Goal: Task Accomplishment & Management: Use online tool/utility

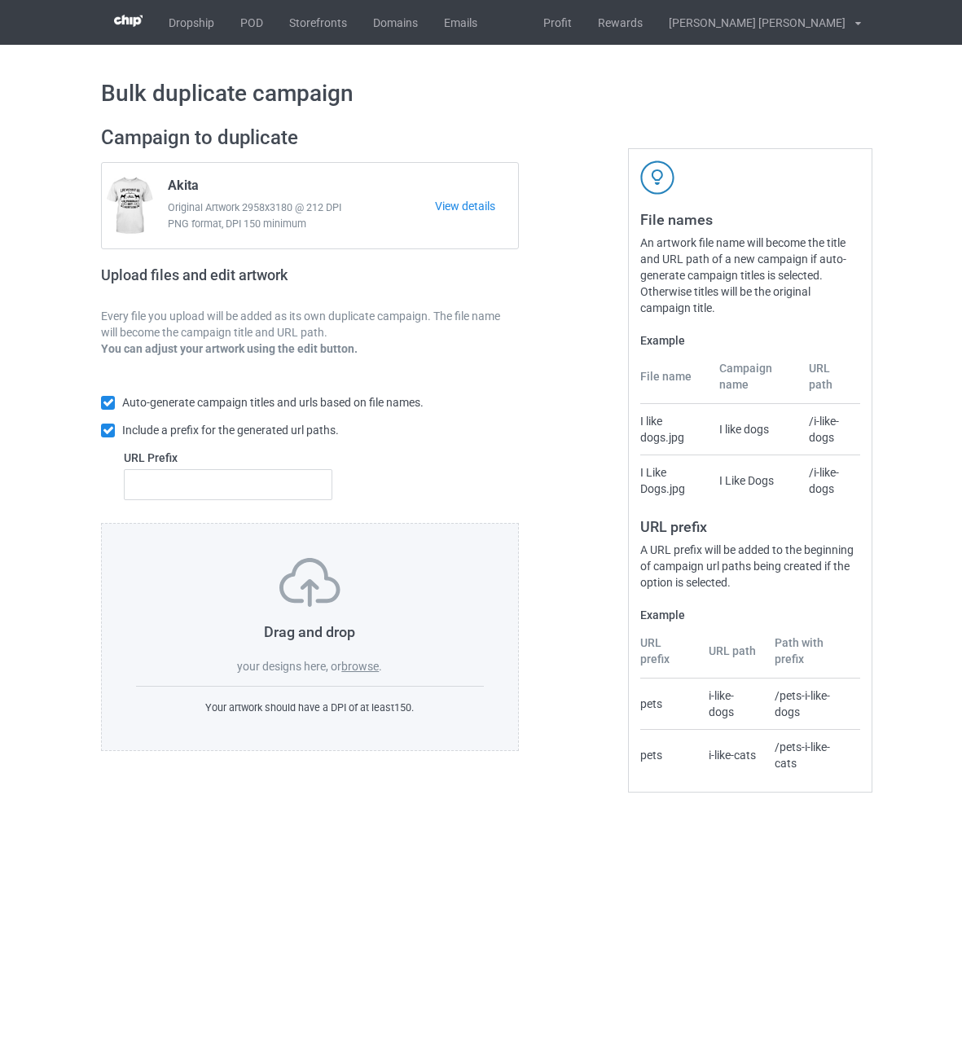
click at [369, 672] on label "browse" at bounding box center [359, 666] width 37 height 13
click at [0, 0] on input "browse" at bounding box center [0, 0] width 0 height 0
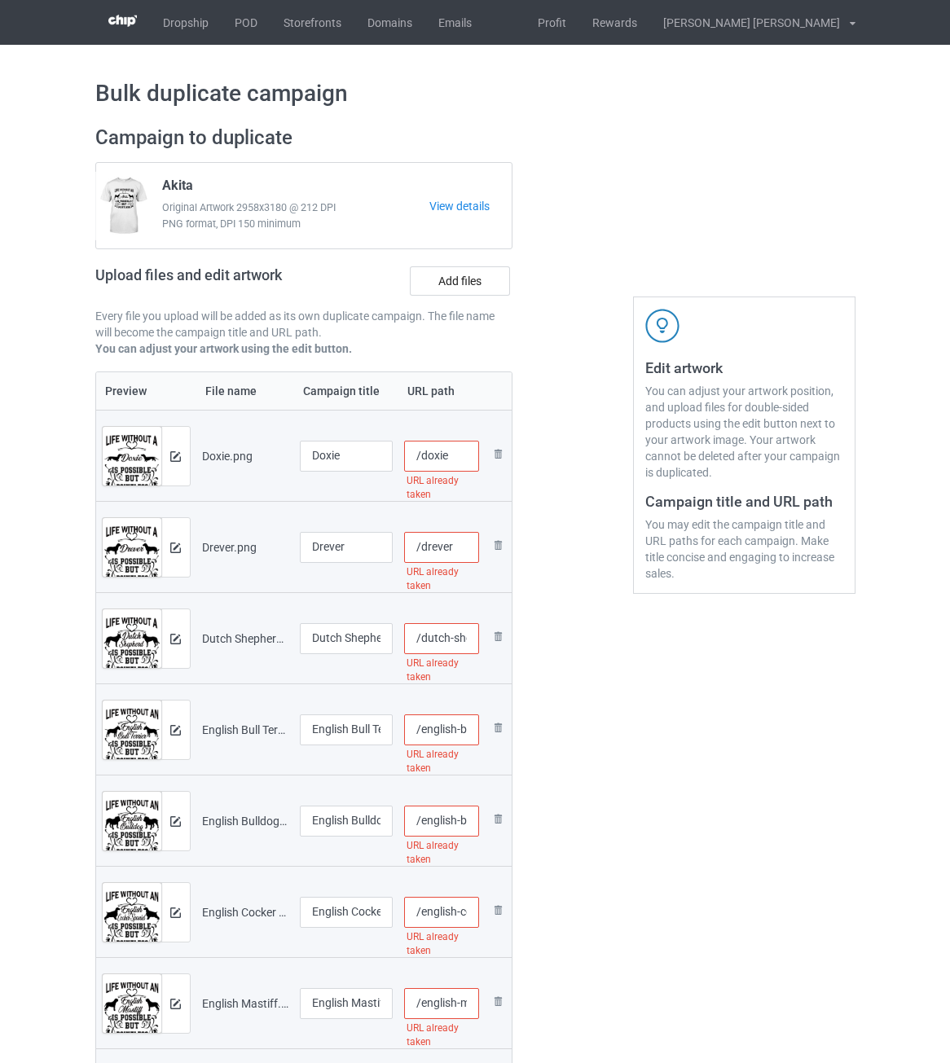
click at [462, 453] on input "/doxie" at bounding box center [441, 456] width 75 height 31
drag, startPoint x: 471, startPoint y: 455, endPoint x: 445, endPoint y: 456, distance: 25.3
click at [445, 456] on input "/doxie-lif2" at bounding box center [441, 456] width 75 height 31
type input "/doxie-lif2"
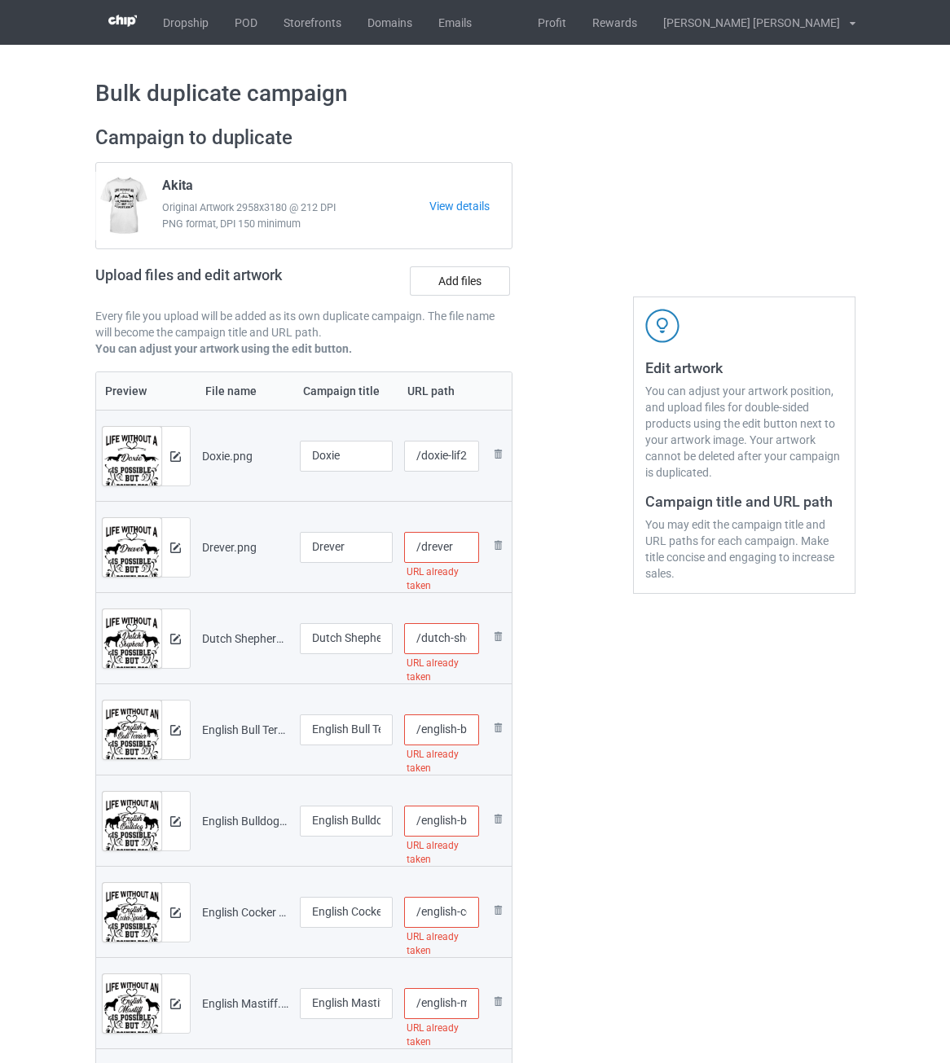
scroll to position [0, 0]
click at [458, 555] on input "/drever" at bounding box center [441, 547] width 75 height 31
paste input "-lif2"
type input "/drever-lif2"
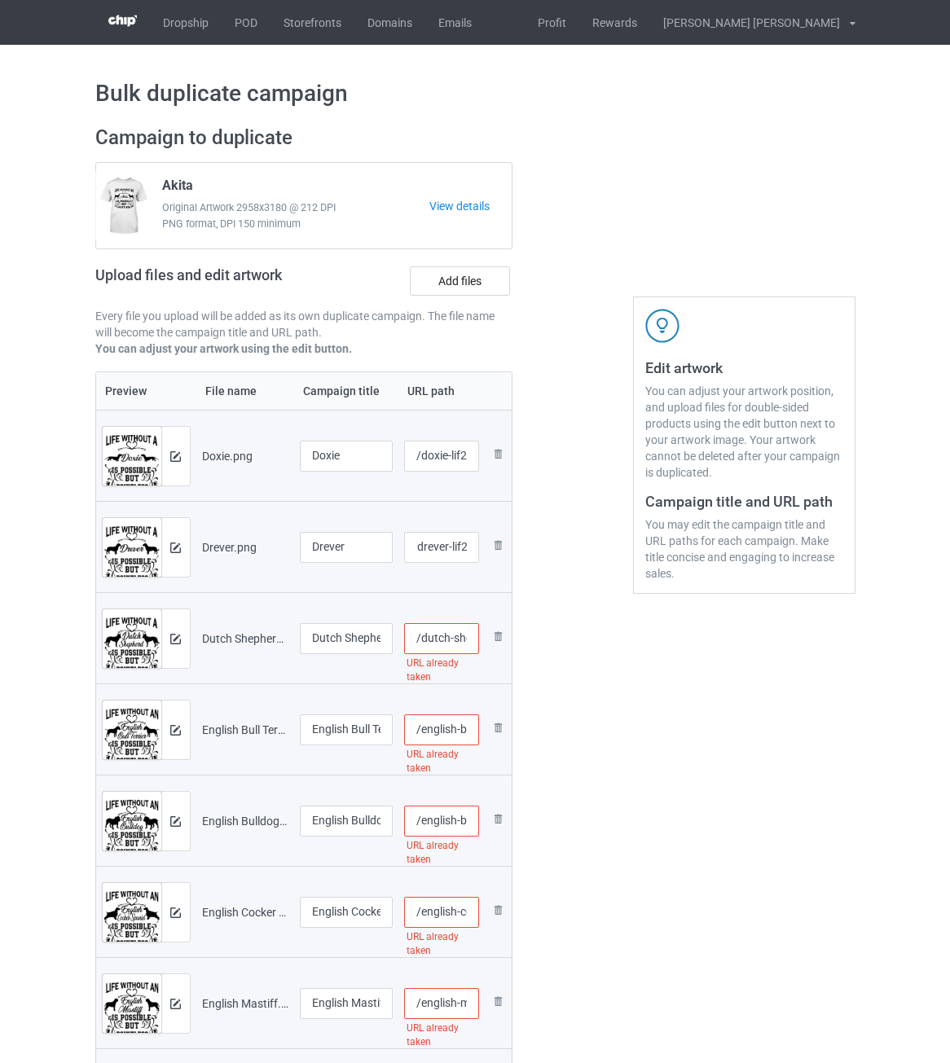
scroll to position [0, 0]
click at [457, 639] on input "/dutch-shepherd" at bounding box center [441, 638] width 75 height 31
paste input "-lif2"
type input "/dutch-shepherd-lif2"
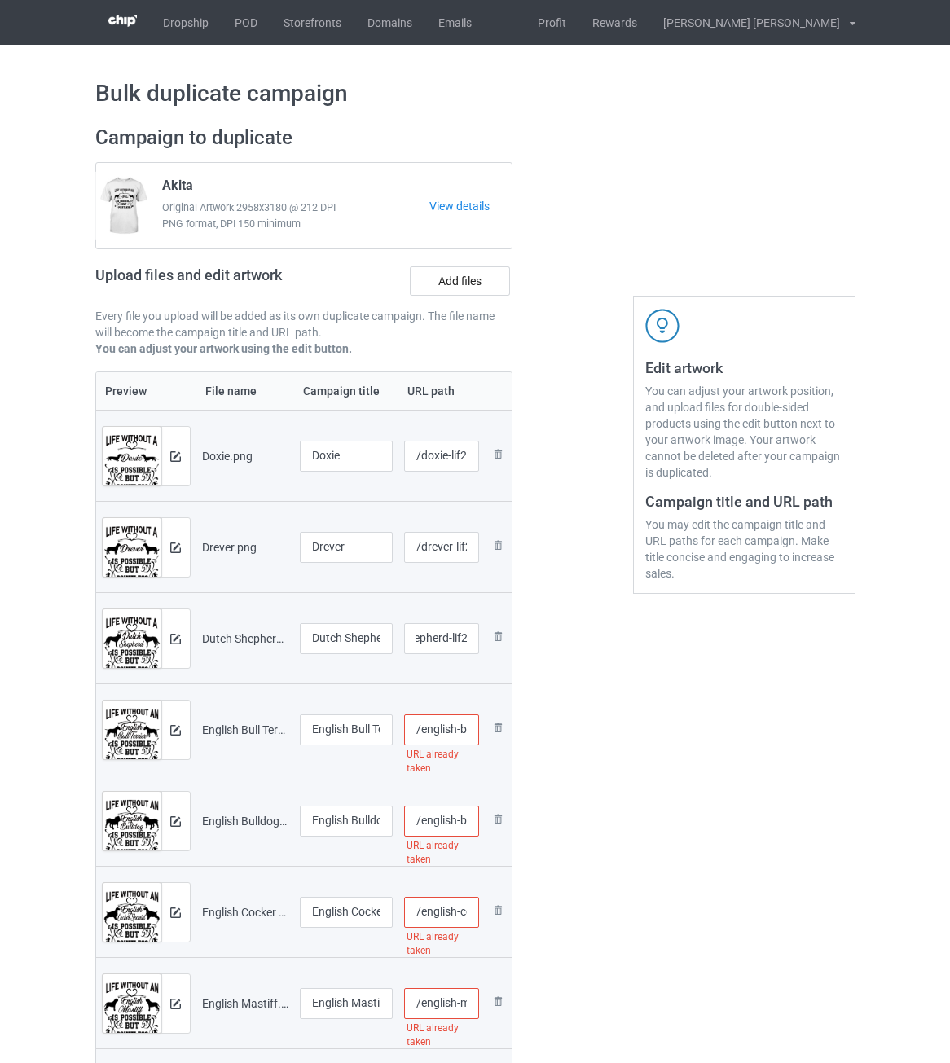
scroll to position [0, 0]
click at [451, 726] on input "/english-bull-terrier" at bounding box center [441, 729] width 75 height 31
paste input "-lif2"
type input "/english-bull-terrier-lif2"
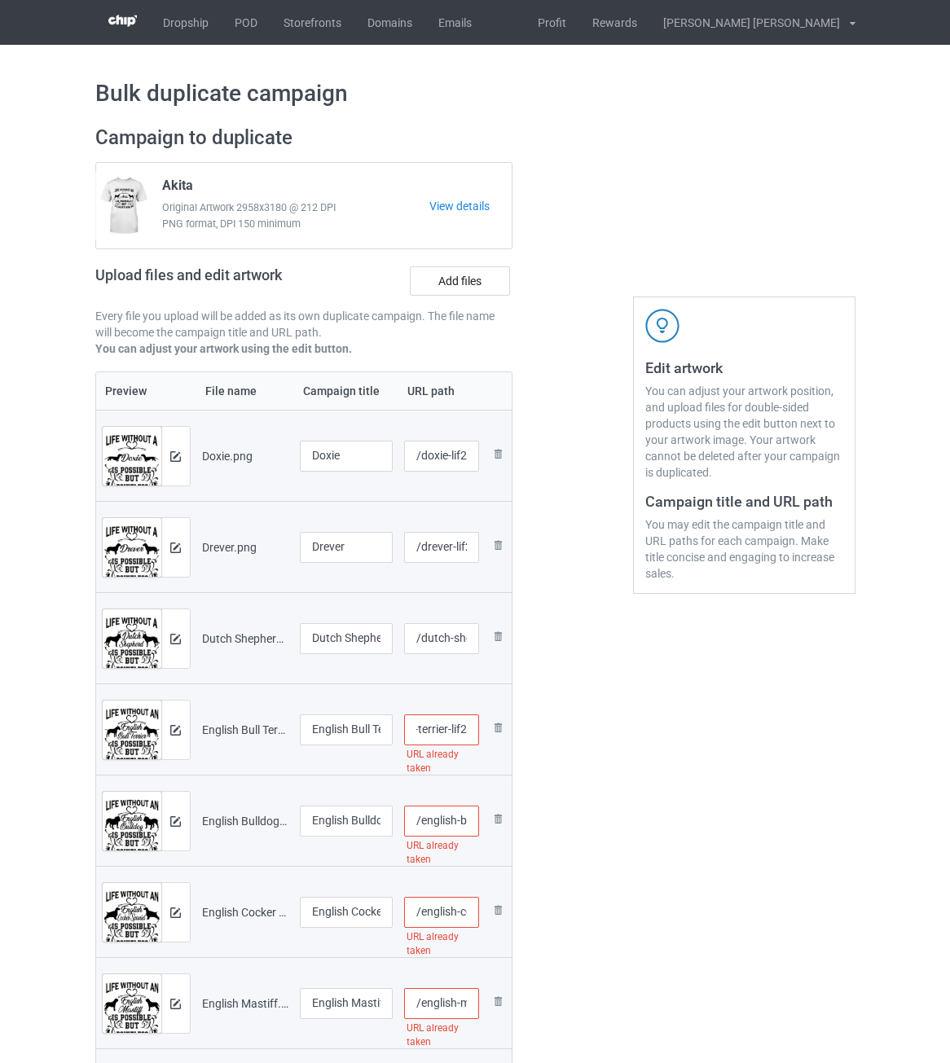
scroll to position [0, 0]
click at [434, 817] on input "/english-bulldog" at bounding box center [441, 820] width 75 height 31
paste input "-lif2"
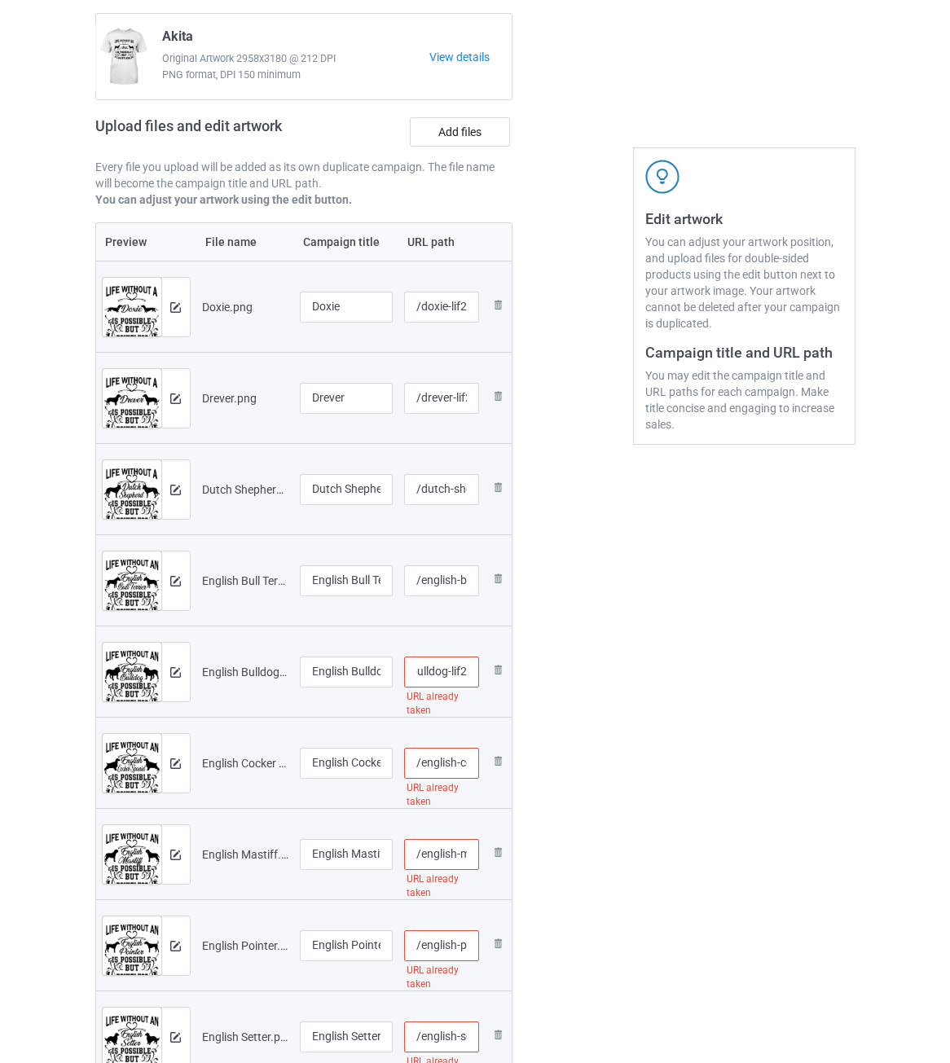
scroll to position [163, 0]
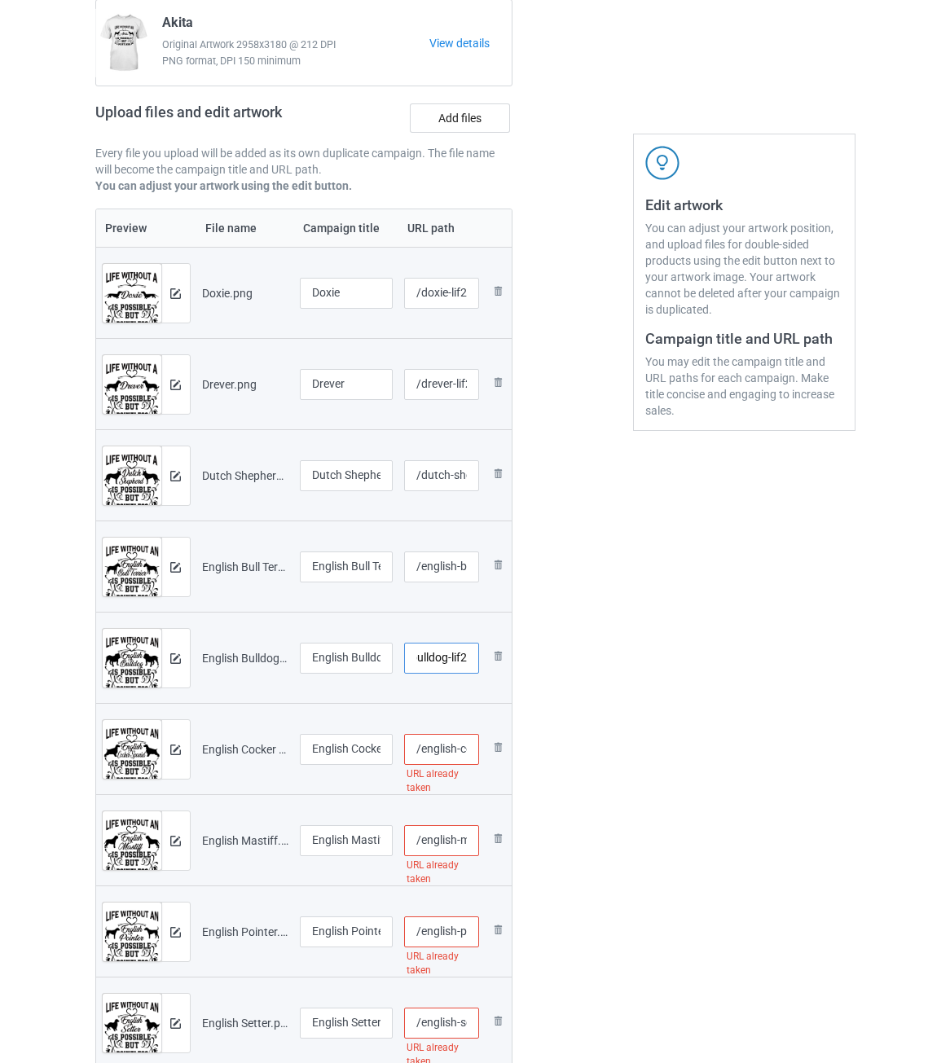
type input "/english-bulldog-lif2"
click at [445, 750] on input "/english-cocker-spaniel" at bounding box center [441, 749] width 75 height 31
paste input "-lif2"
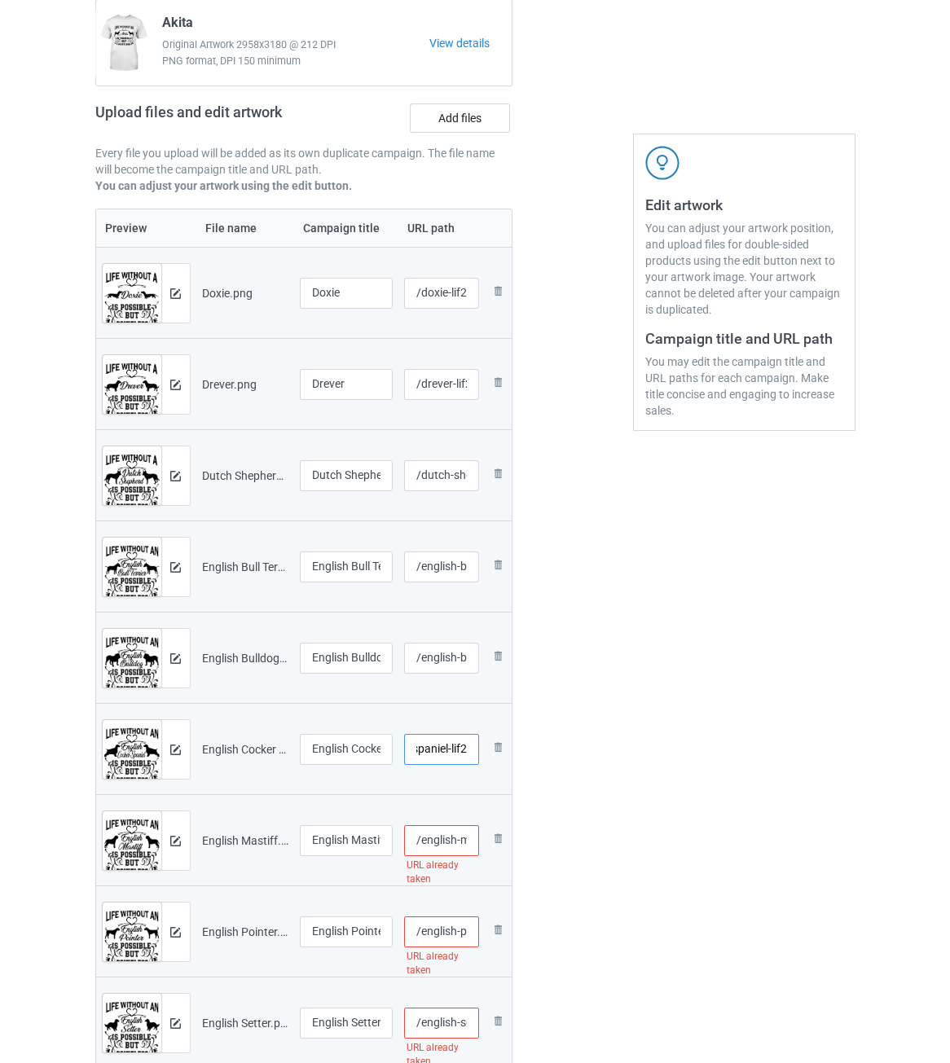
type input "/english-cocker-spaniel-lif2"
click at [446, 839] on input "/english-mastiff" at bounding box center [441, 840] width 75 height 31
paste input "-lif2"
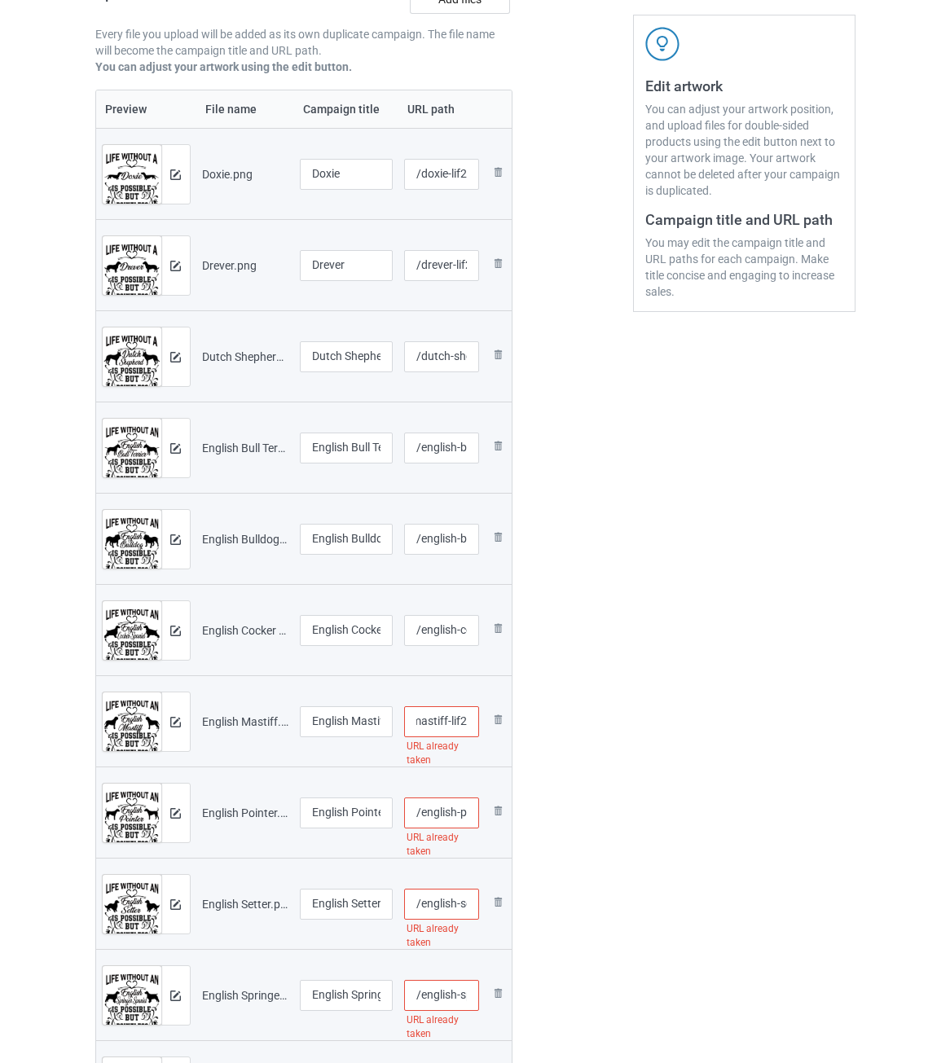
scroll to position [326, 0]
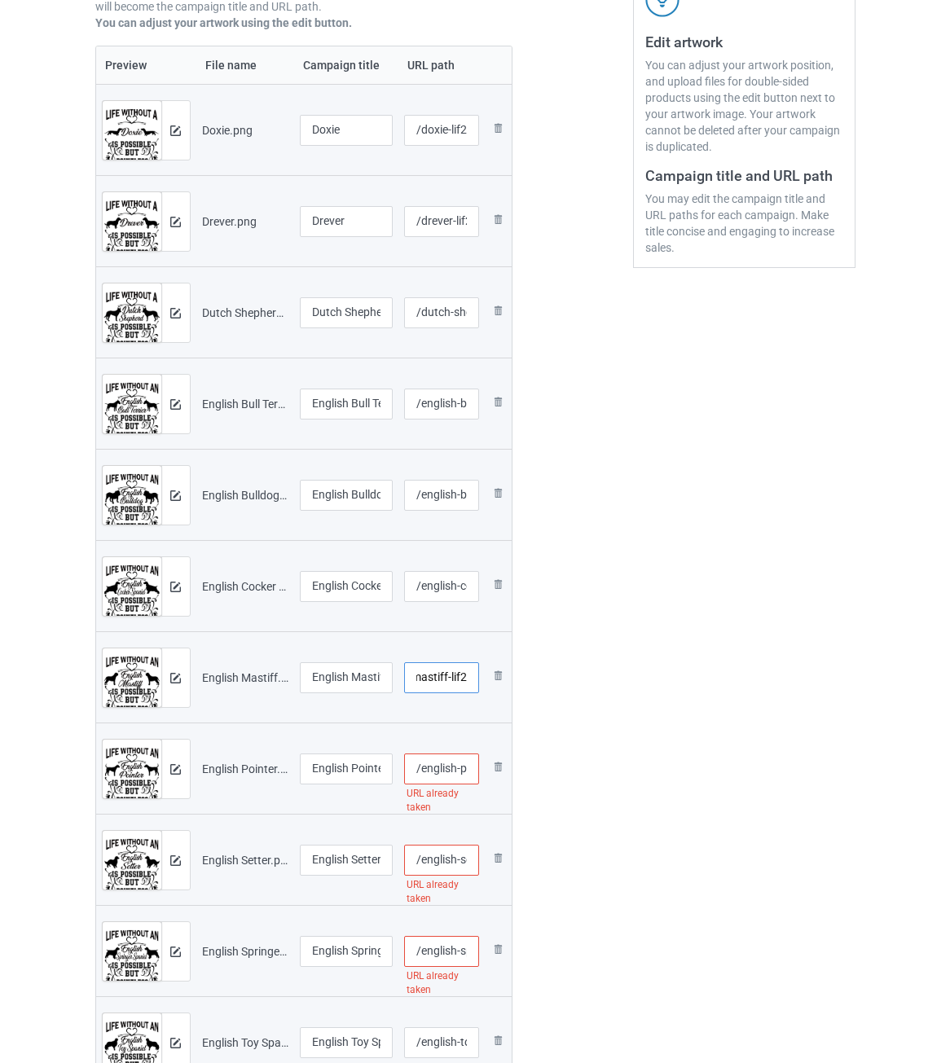
type input "/english-mastiff-lif2"
click at [446, 767] on input "/english-pointer" at bounding box center [441, 768] width 75 height 31
paste input "-lif2"
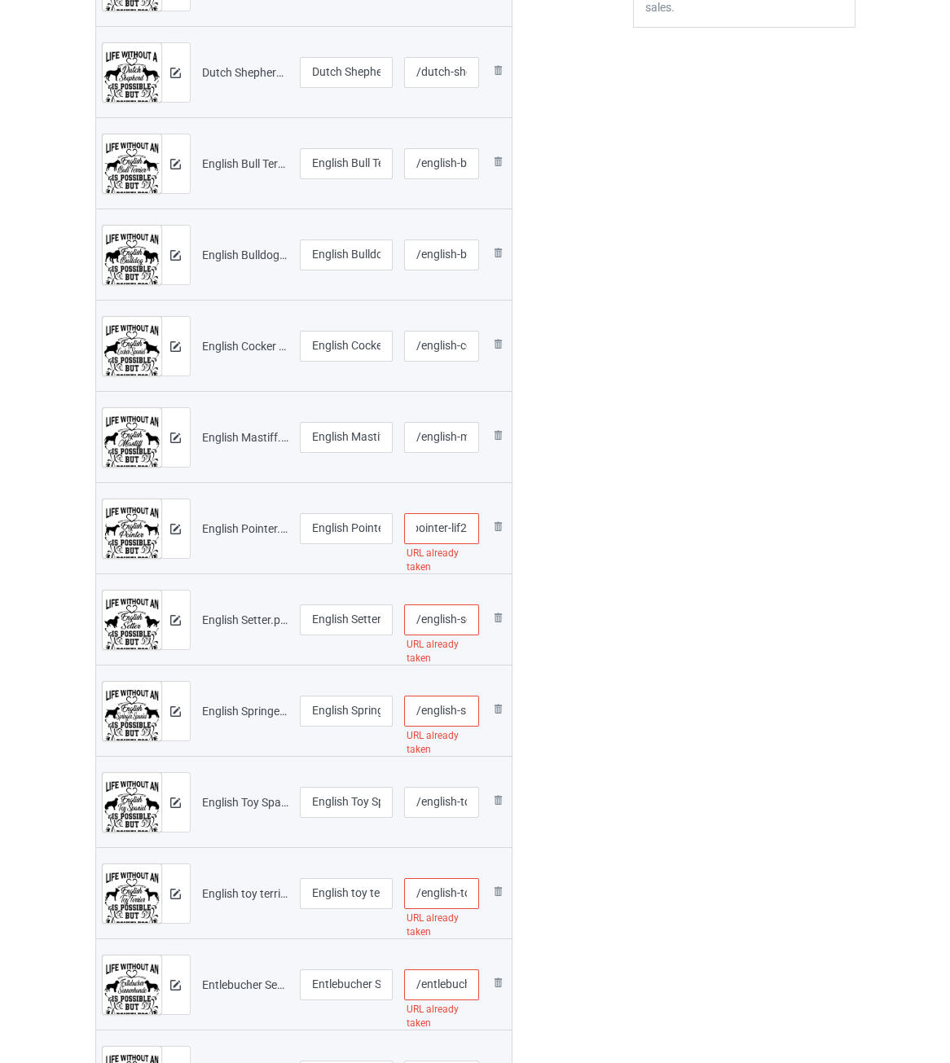
scroll to position [570, 0]
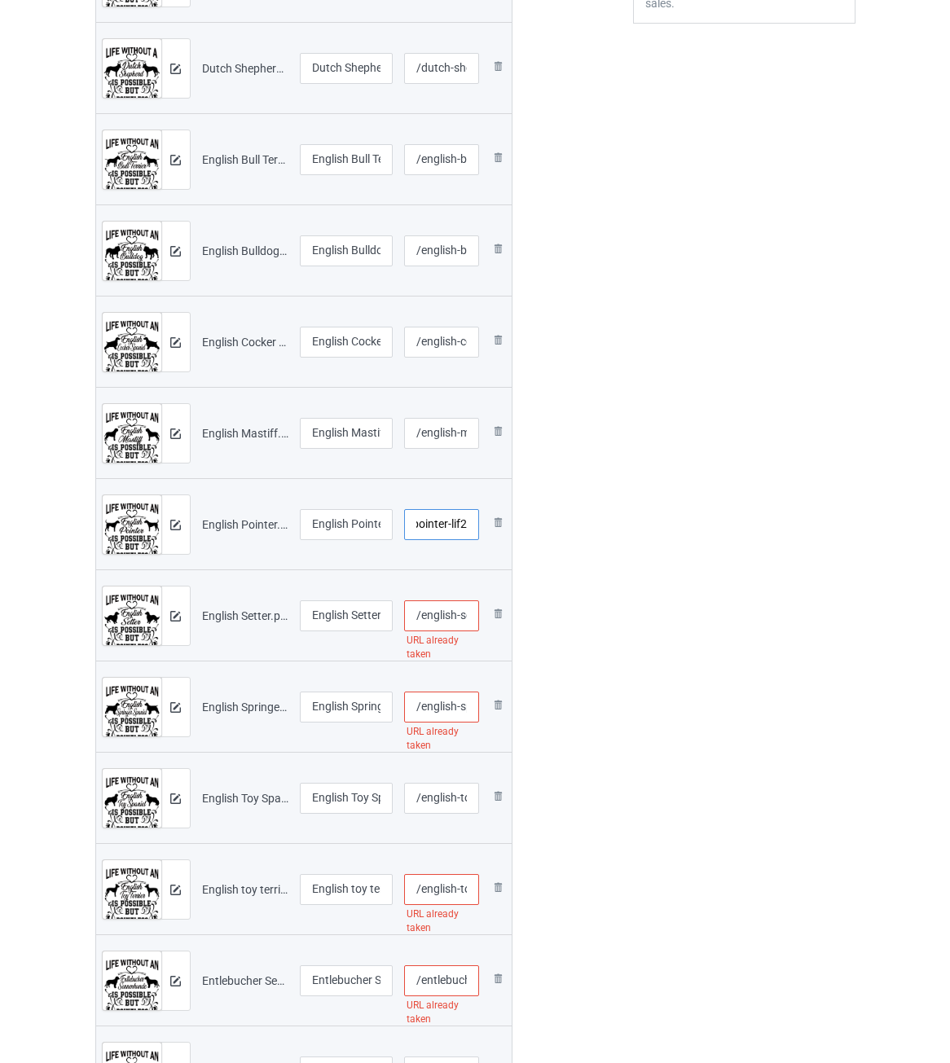
type input "/english-pointer-lif2"
click at [439, 609] on input "/english-setter" at bounding box center [441, 615] width 75 height 31
paste input "-lif2"
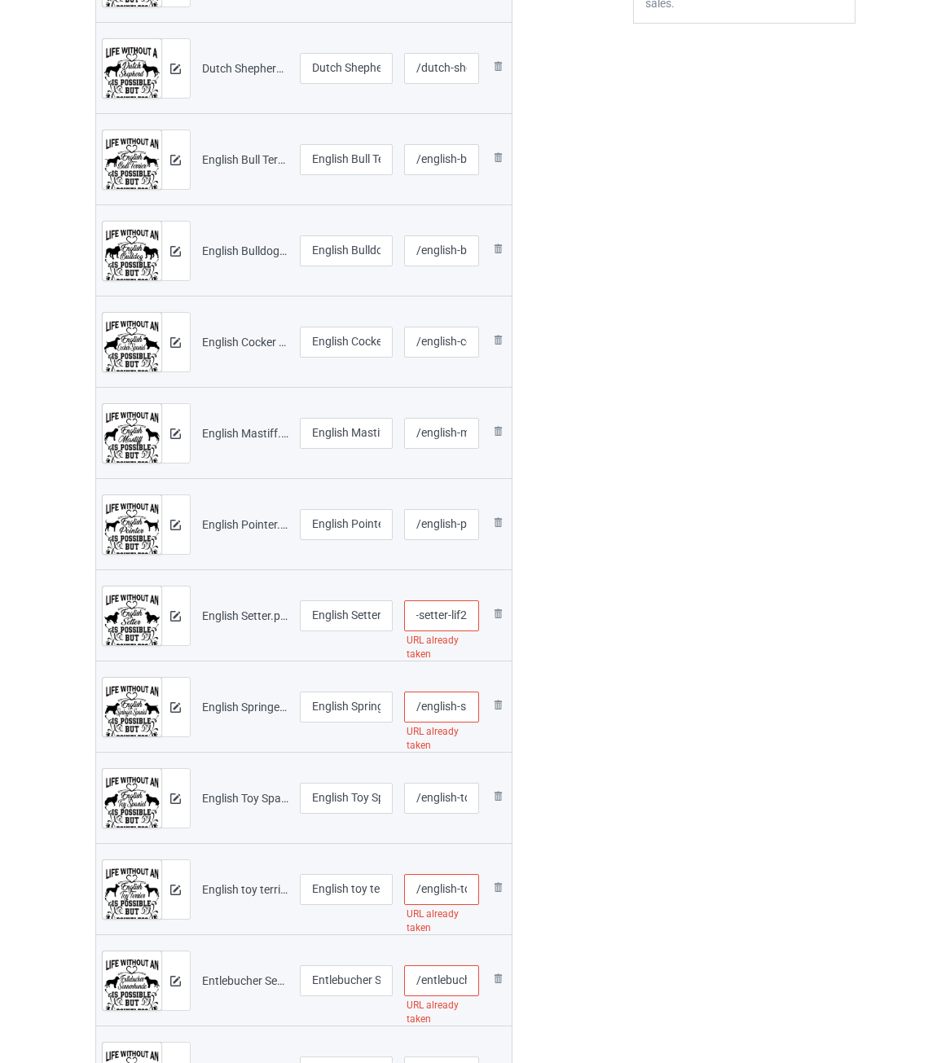
type input "/english-setter-lif2"
click at [446, 708] on input "/english-springer-spaniel" at bounding box center [441, 706] width 75 height 31
paste input "-lif2"
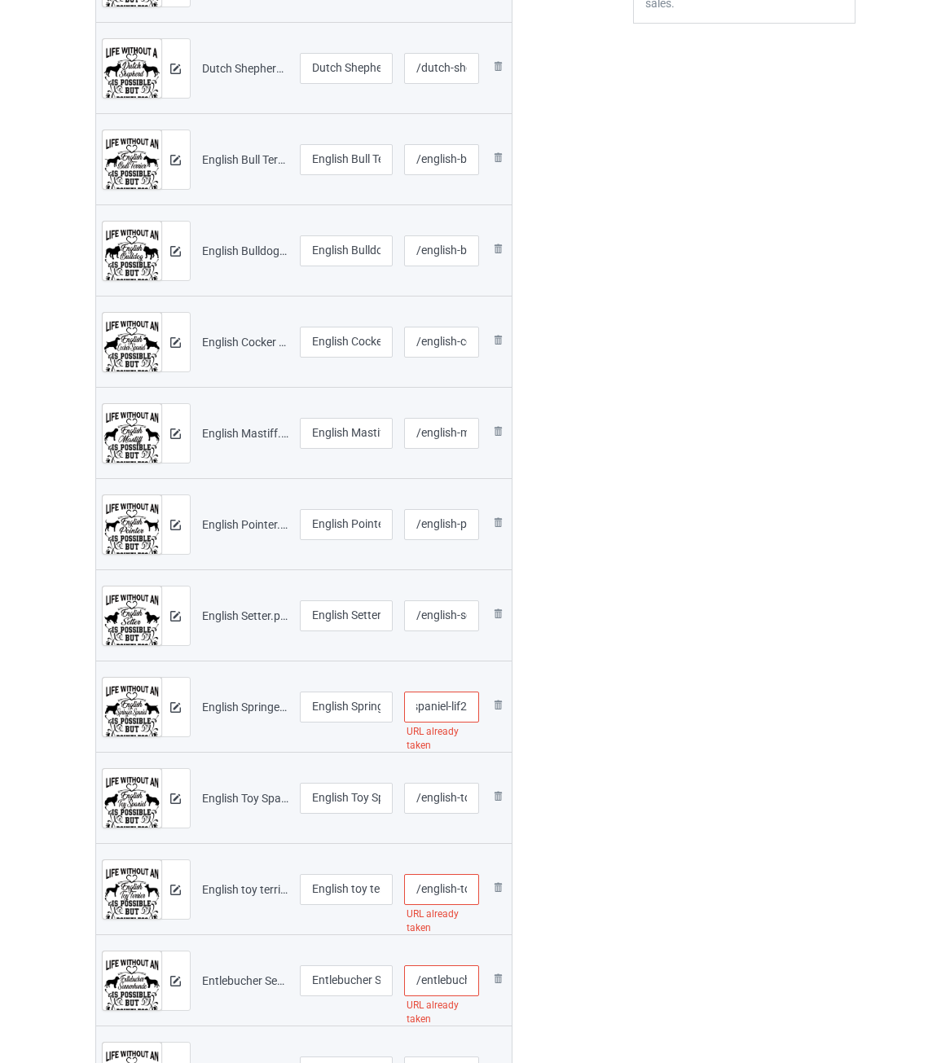
type input "/english-springer-spaniel-lif2"
click at [450, 805] on input "/english-toy-spaniel" at bounding box center [441, 798] width 75 height 31
paste input "-lif2"
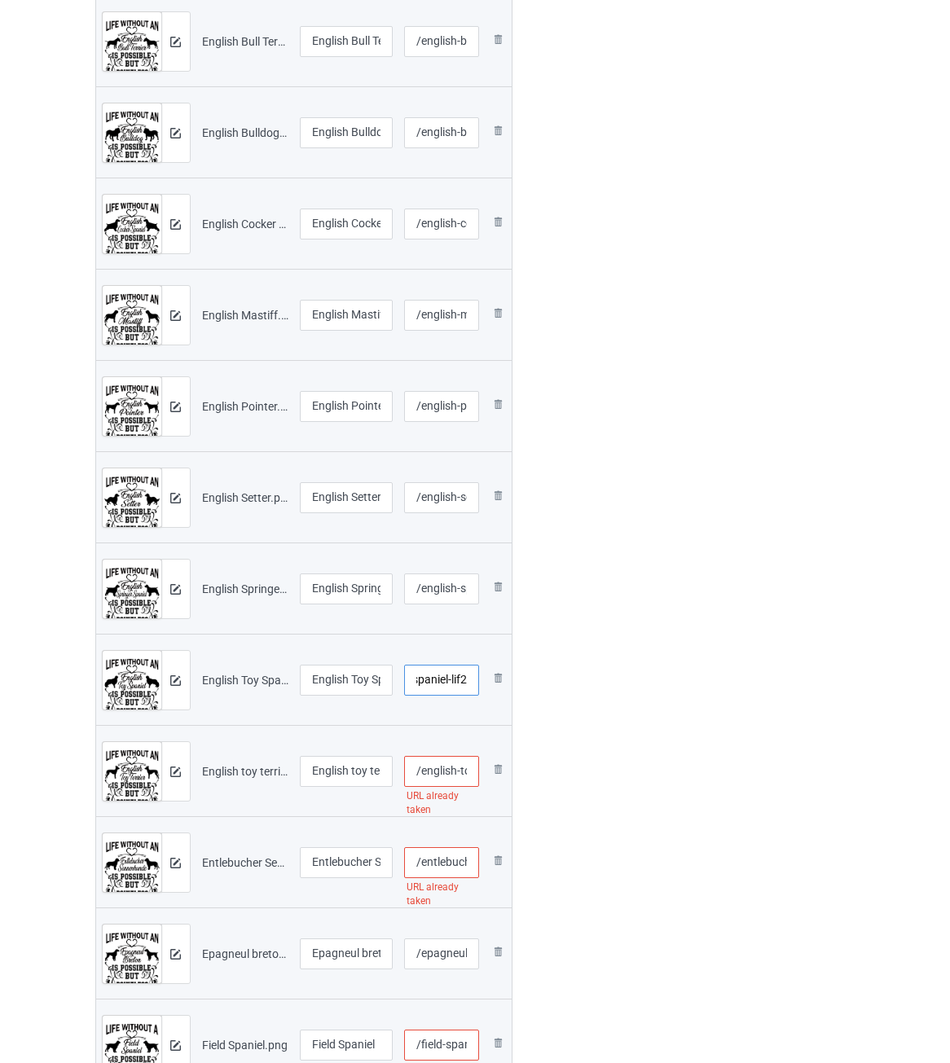
scroll to position [733, 0]
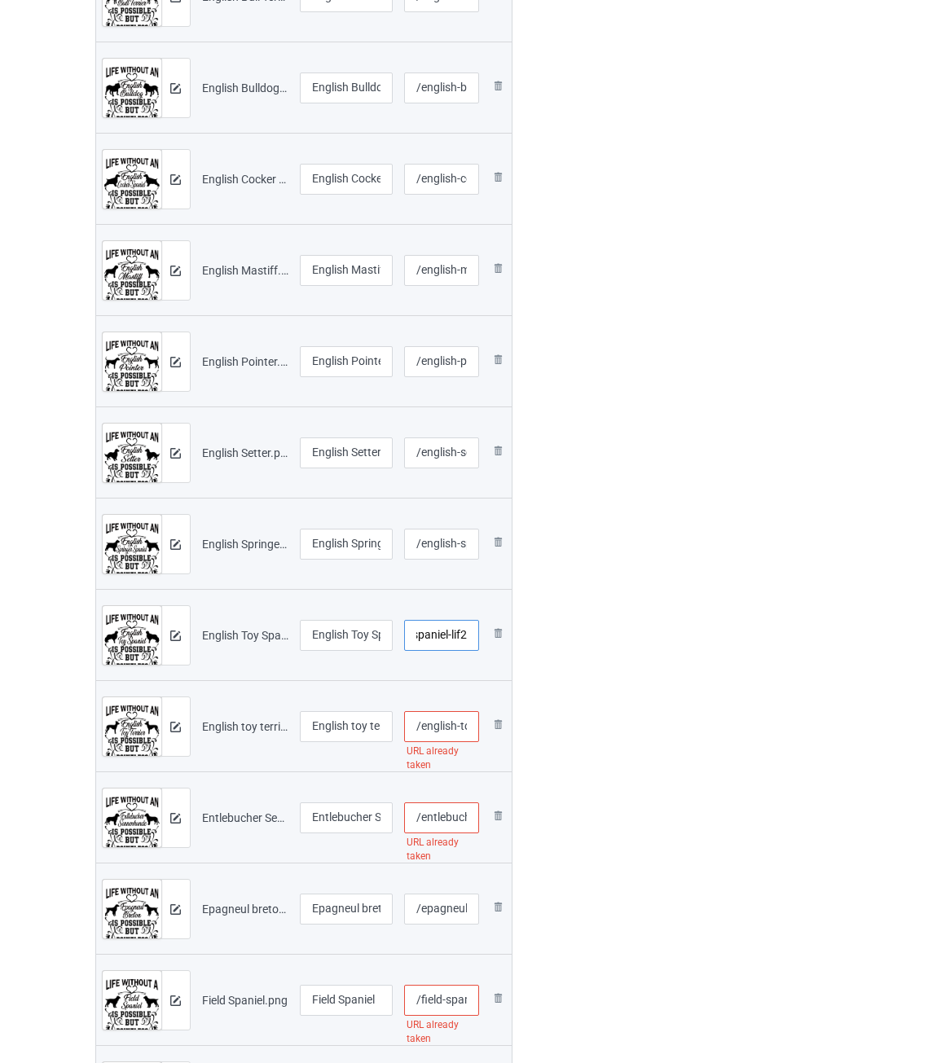
type input "/english-toy-spaniel-lif2"
click at [450, 723] on input "/english-toy-terrier" at bounding box center [441, 726] width 75 height 31
paste input "-lif2"
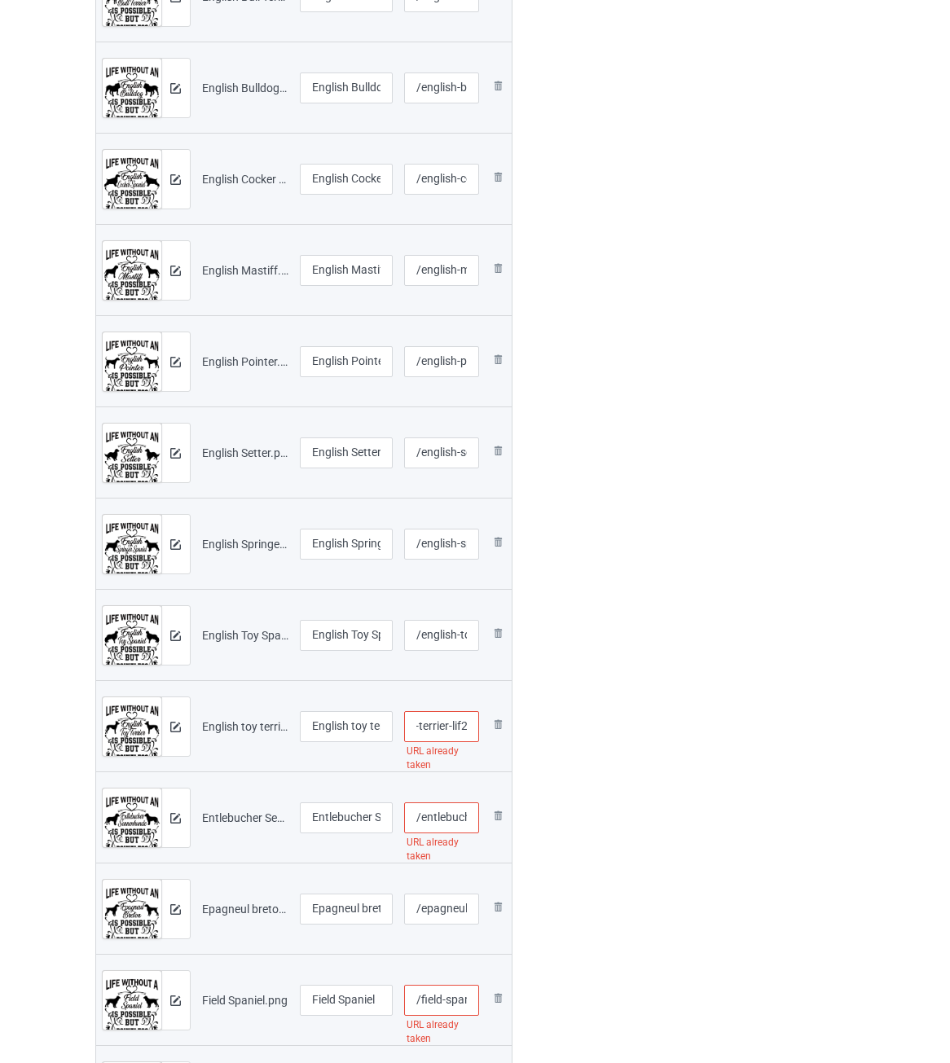
type input "/english-toy-terrier-lif2"
click at [441, 810] on input "/entlebucher-sennenhunde" at bounding box center [441, 817] width 75 height 31
paste input "-lif2"
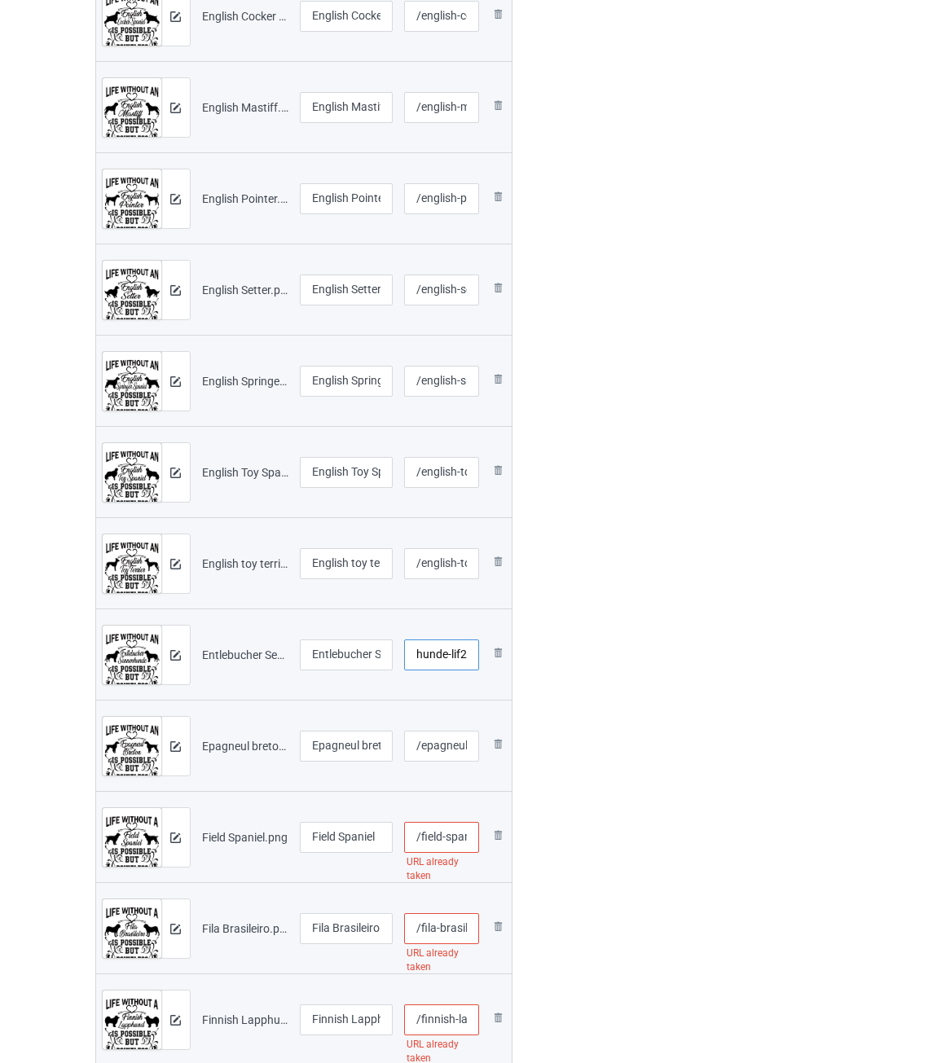
type input "/entlebucher-sennenhunde-lif2"
click at [452, 739] on input "/epagneul-breton" at bounding box center [441, 746] width 75 height 31
paste input "-lif2"
type input "/epagneul-breton-lif2"
click at [432, 837] on input "/field-spaniel" at bounding box center [441, 837] width 75 height 31
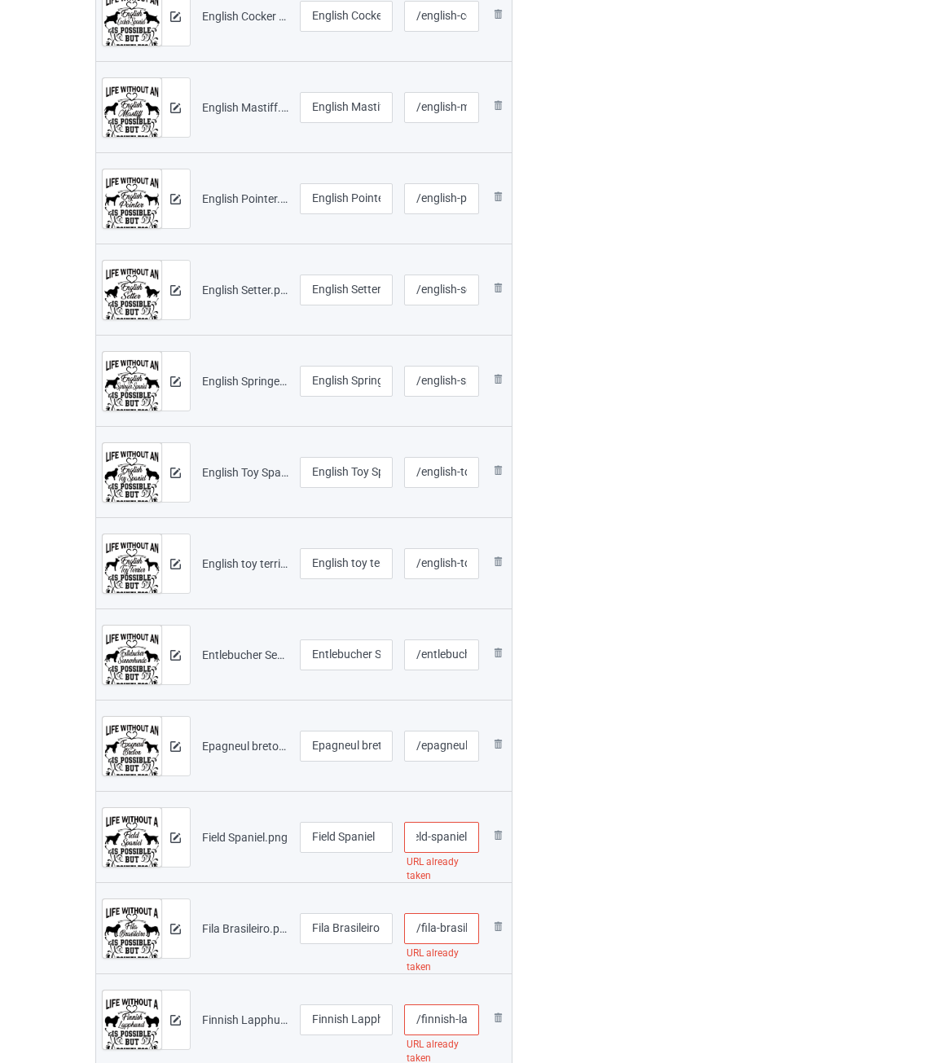
paste input "-lif2"
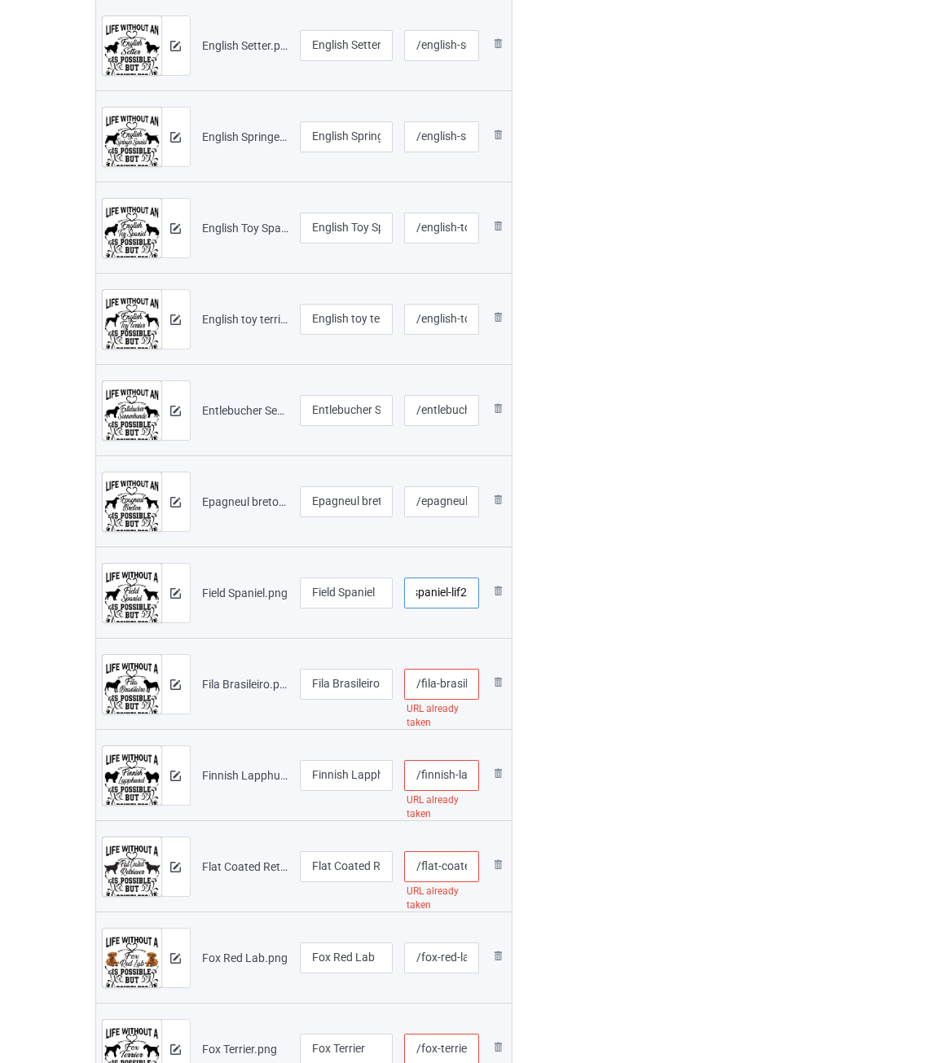
type input "/field-spaniel-lif2"
click at [436, 685] on input "/fila-brasileiro" at bounding box center [441, 684] width 75 height 31
paste input "-lif2"
type input "/fila-brasileiro-lif2"
click at [445, 781] on input "/finnish-lapphund" at bounding box center [441, 775] width 75 height 31
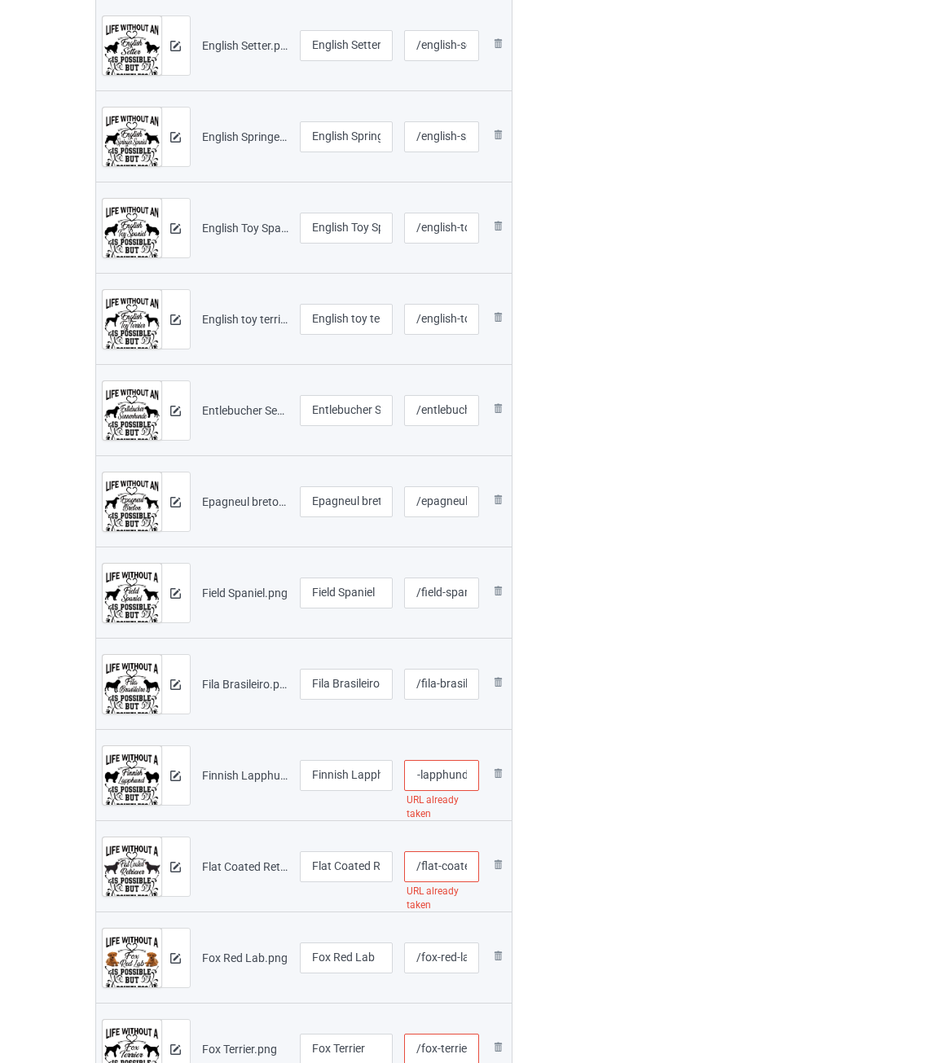
paste input "-lif2"
type input "/finnish-lapphund-lif2"
click at [445, 862] on input "/flat-coated-retriever" at bounding box center [441, 866] width 75 height 31
paste input "-lif2"
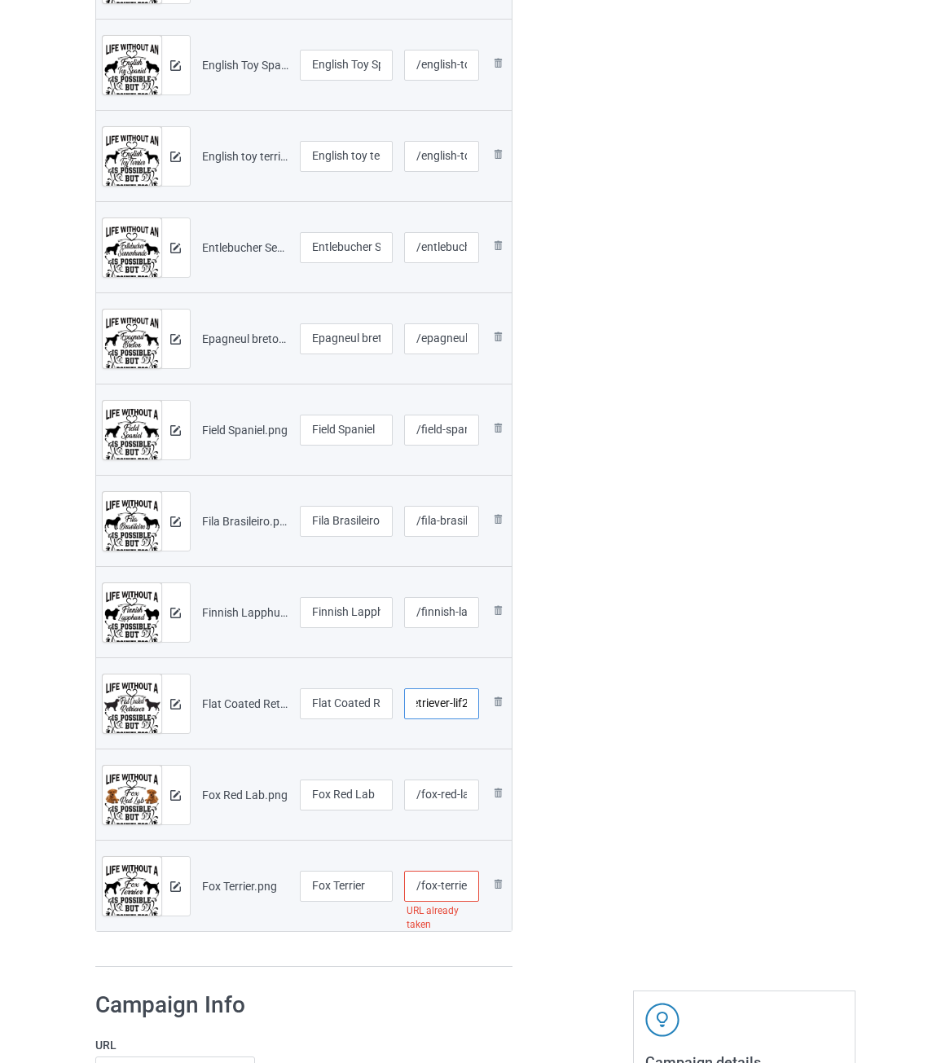
type input "/flat-coated-retriever-lif2"
click at [444, 798] on input "/fox-red-lab" at bounding box center [441, 794] width 75 height 31
paste input "-lif2"
type input "/fox-red-lab-lif2"
click at [454, 883] on input "/fox-terrier" at bounding box center [441, 886] width 75 height 31
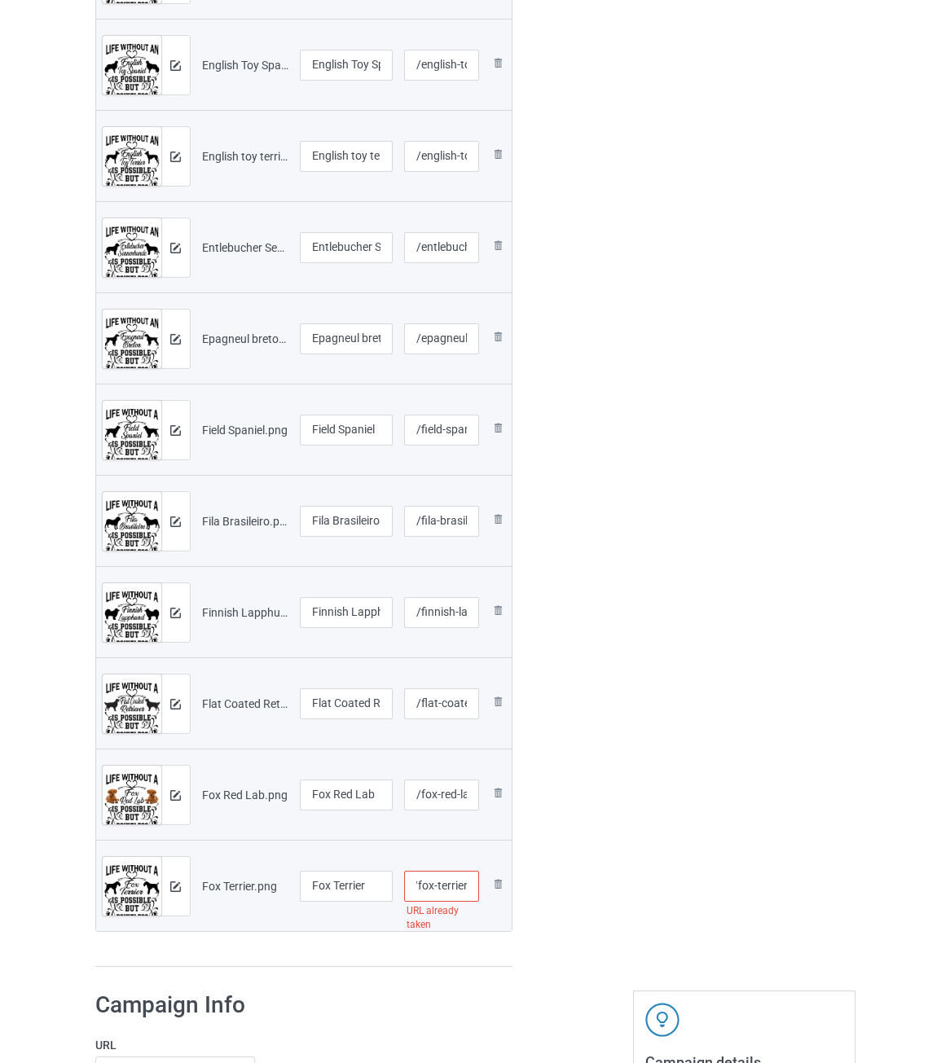
paste input "-lif2"
type input "/fox-terrier-lif2"
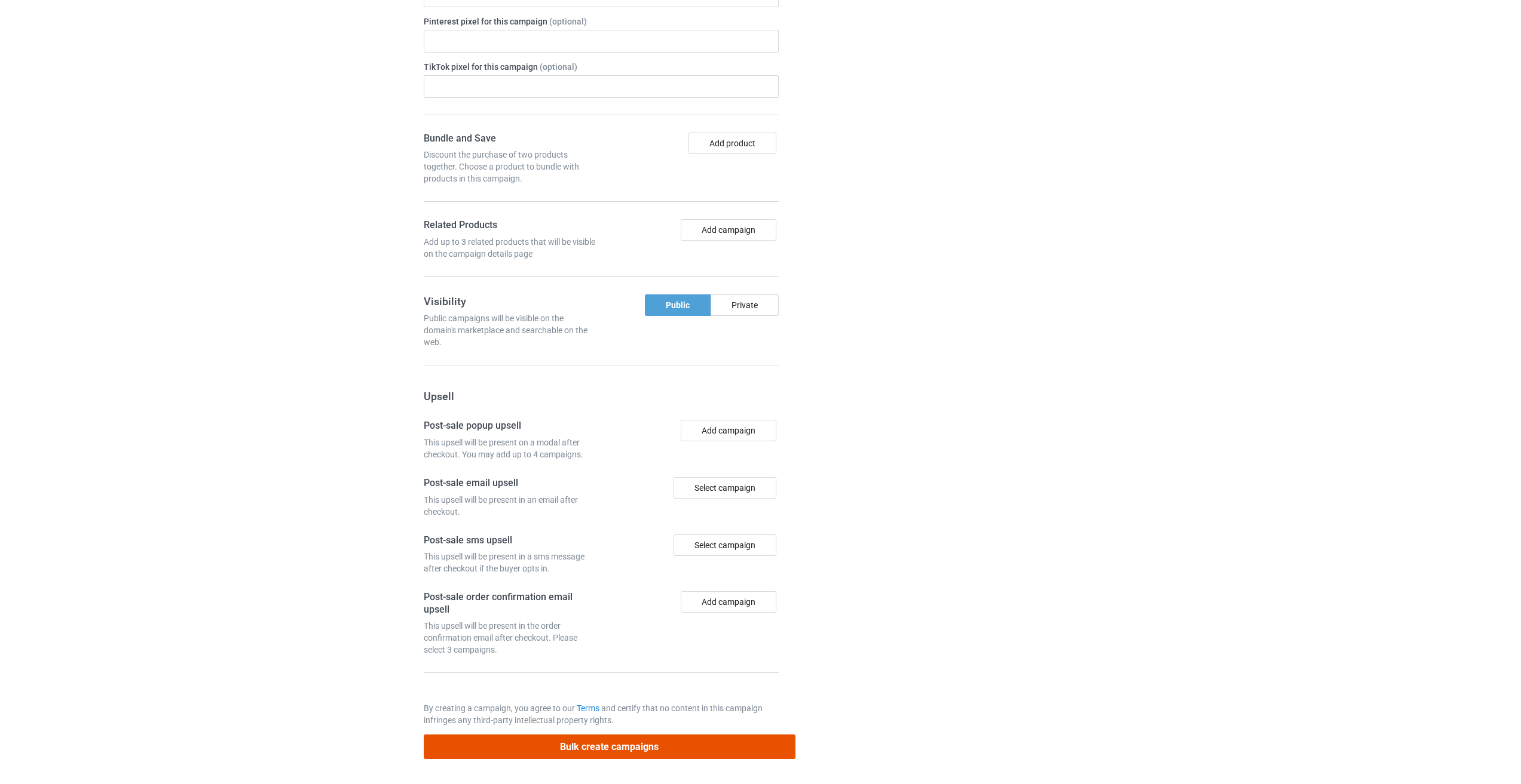
click at [662, 741] on button "Bulk create campaigns" at bounding box center [609, 747] width 372 height 24
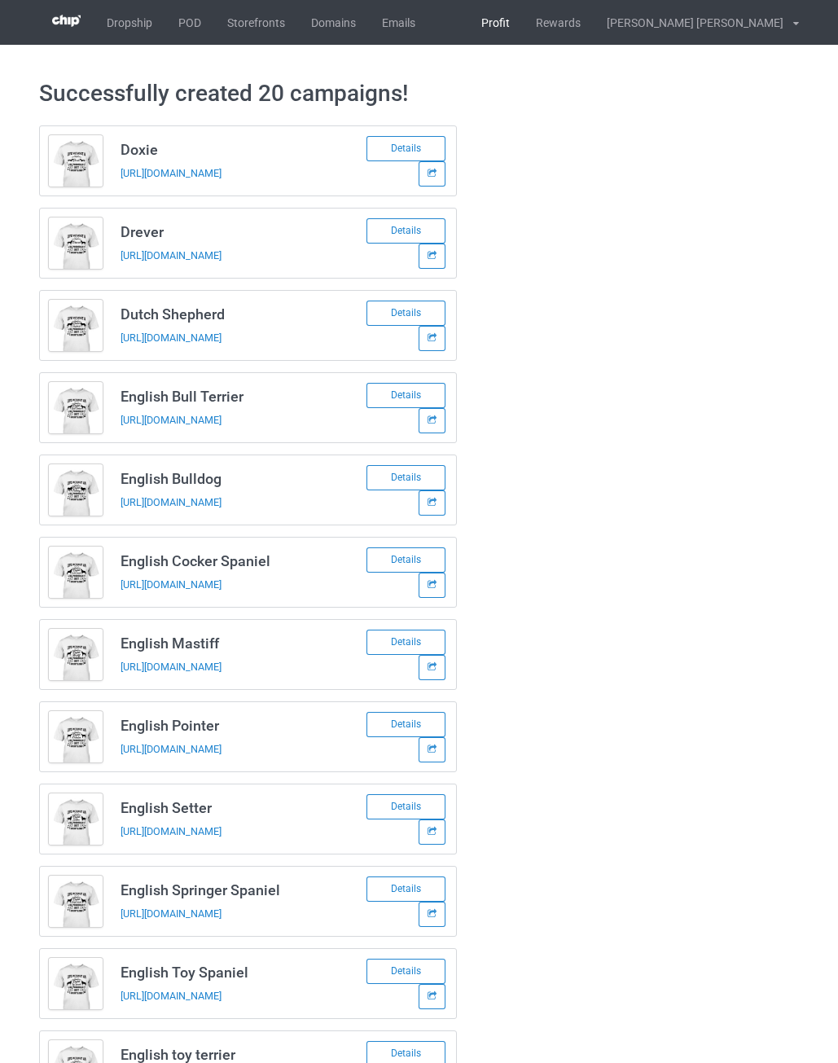
click at [523, 25] on link "Profit" at bounding box center [495, 22] width 55 height 45
